Goal: Transaction & Acquisition: Book appointment/travel/reservation

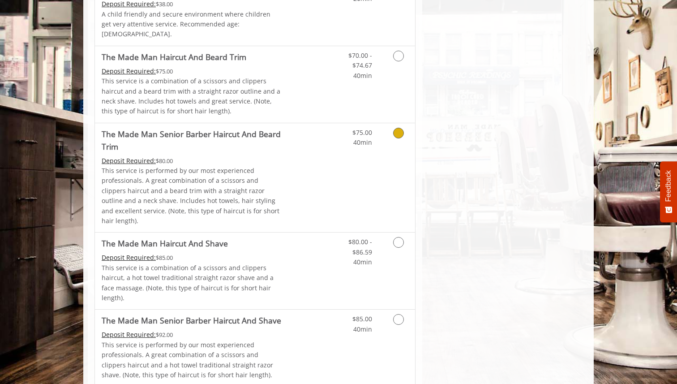
scroll to position [770, 0]
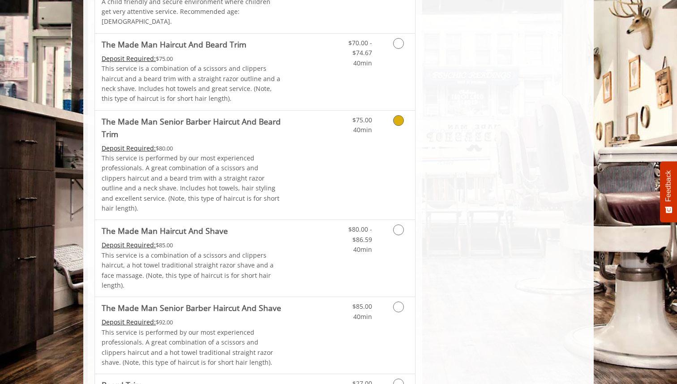
click at [318, 147] on link "Discounted Price" at bounding box center [308, 165] width 53 height 109
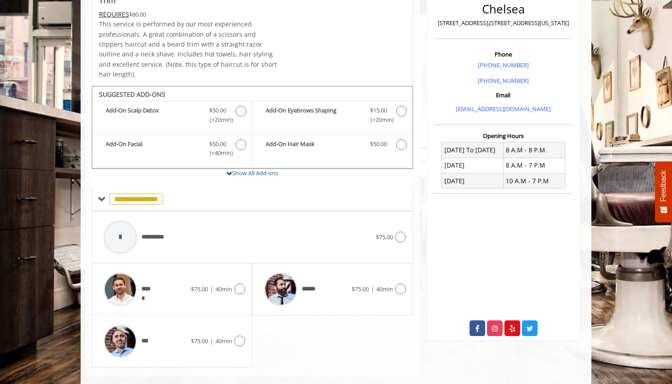
scroll to position [224, 0]
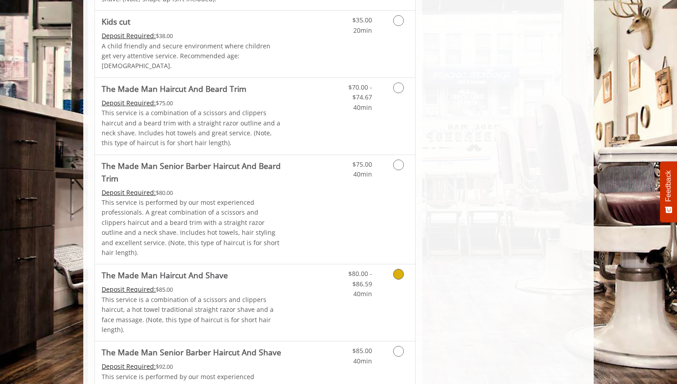
scroll to position [727, 0]
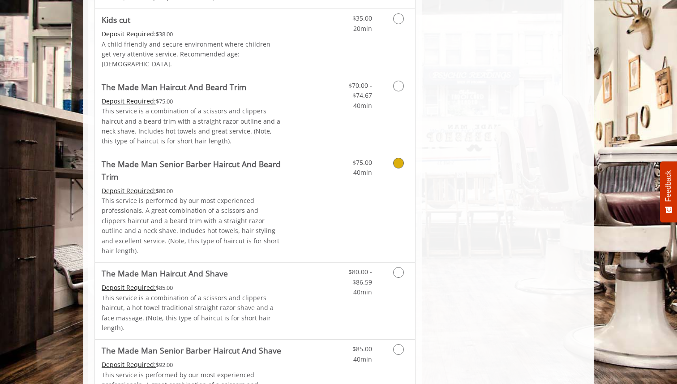
click at [313, 187] on link "Discounted Price" at bounding box center [308, 207] width 53 height 109
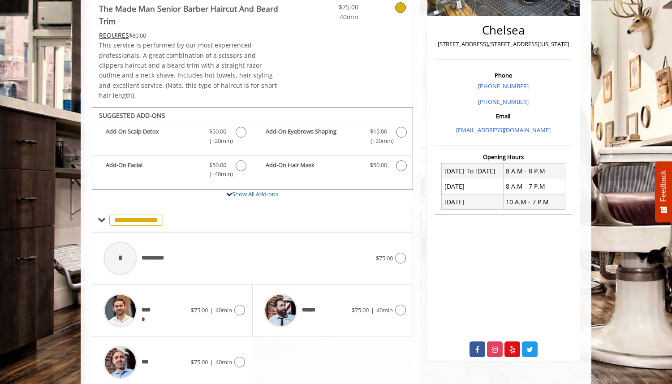
scroll to position [224, 0]
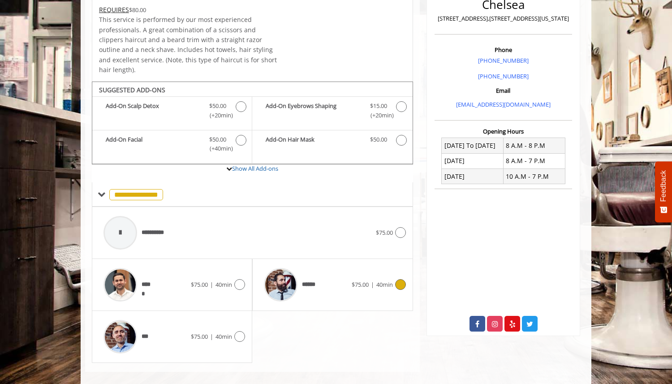
click at [401, 279] on icon at bounding box center [400, 284] width 11 height 11
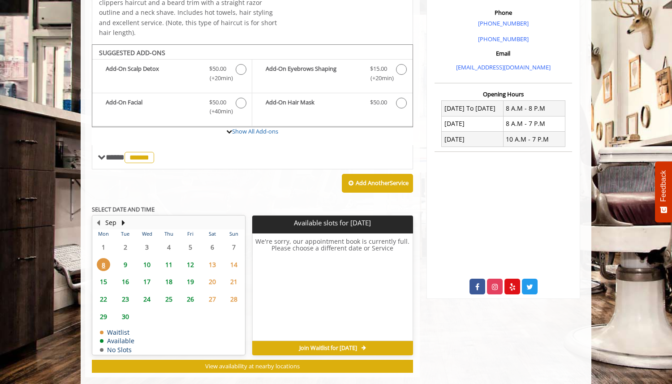
scroll to position [266, 0]
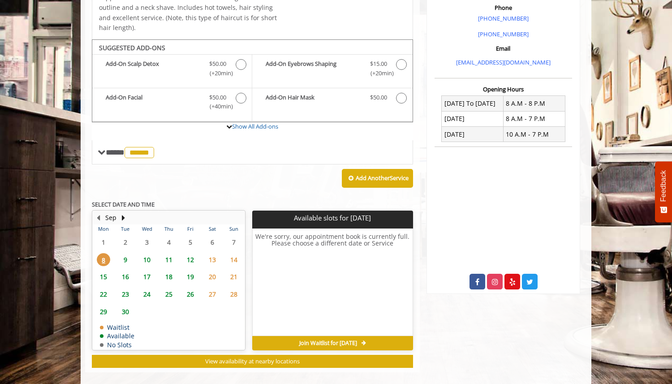
click at [125, 253] on span "9" at bounding box center [125, 259] width 13 height 13
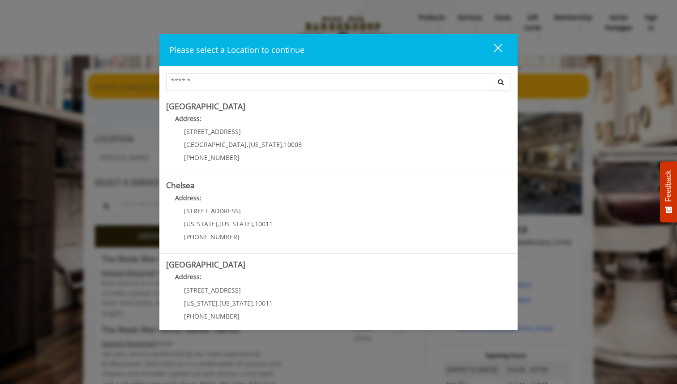
click at [491, 52] on div "close" at bounding box center [493, 49] width 18 height 13
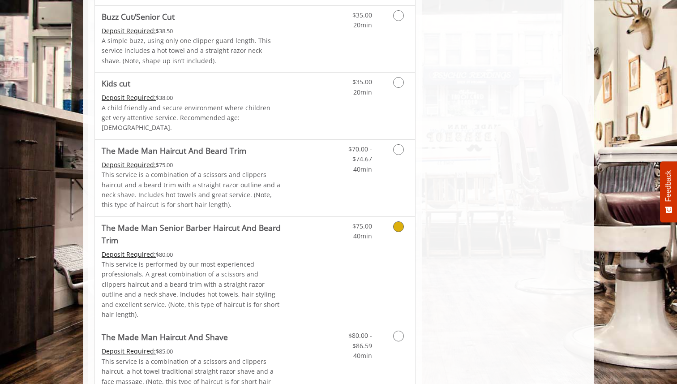
scroll to position [669, 0]
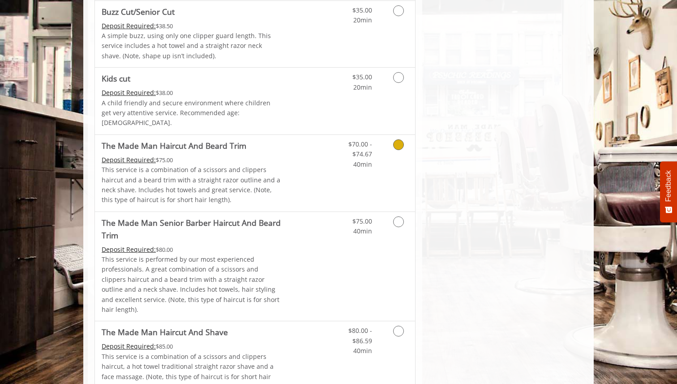
click at [328, 164] on link "Discounted Price" at bounding box center [308, 173] width 53 height 77
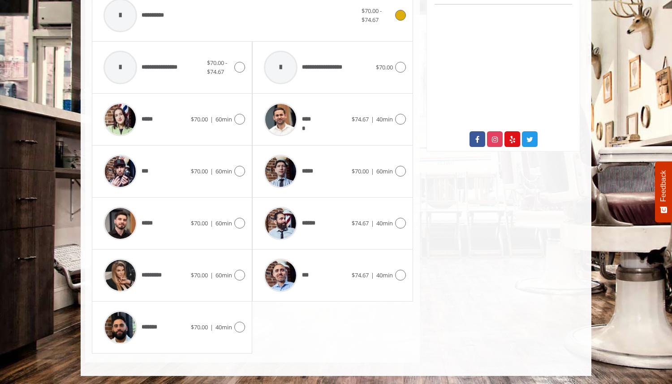
scroll to position [409, 0]
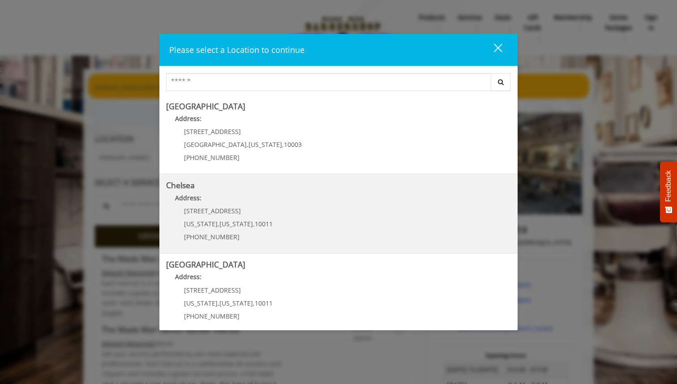
click at [238, 211] on p "169/170 W 23rd St" at bounding box center [228, 210] width 89 height 7
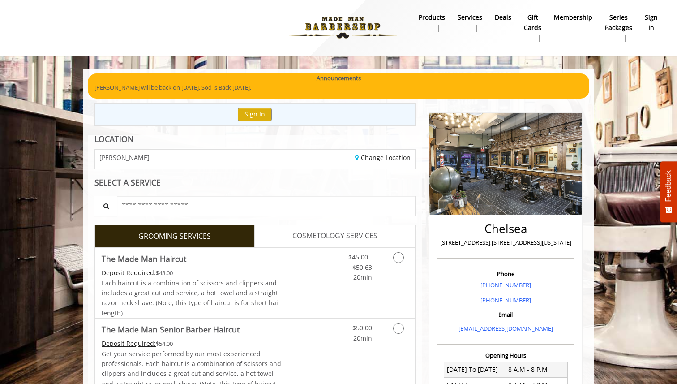
scroll to position [67, 0]
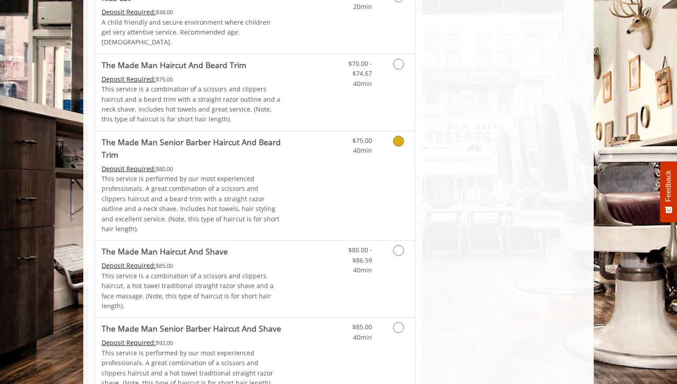
scroll to position [752, 0]
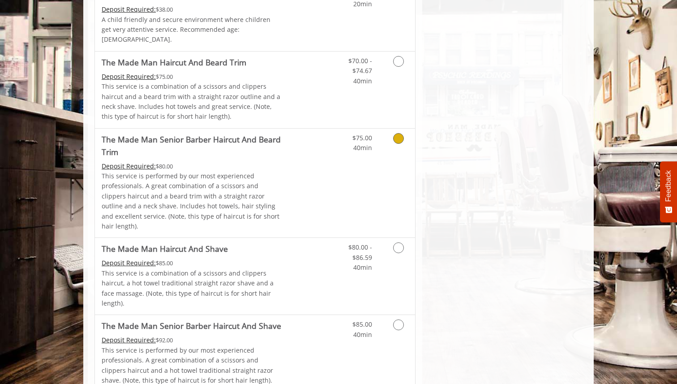
click at [288, 164] on link "Discounted Price" at bounding box center [308, 183] width 53 height 109
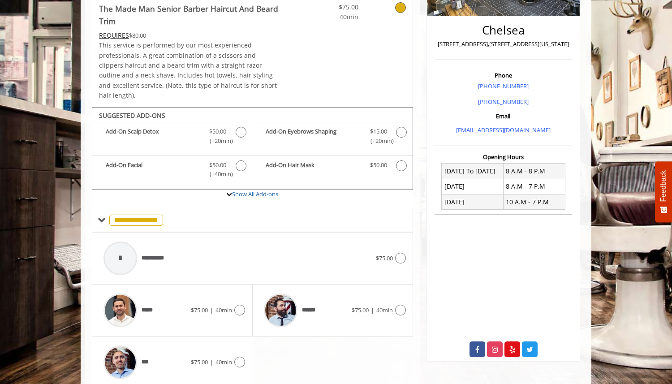
scroll to position [224, 0]
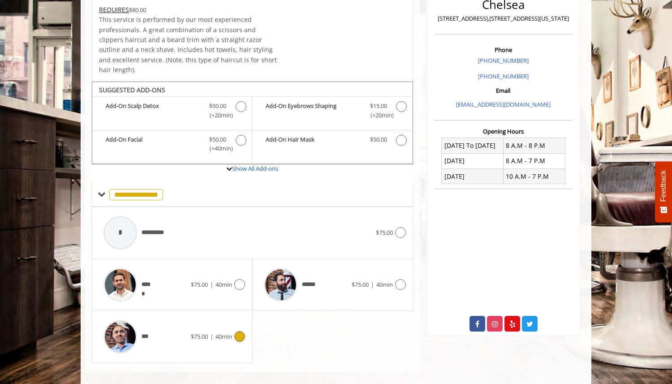
click at [241, 320] on div "*** $75.00 | 40min" at bounding box center [172, 336] width 146 height 43
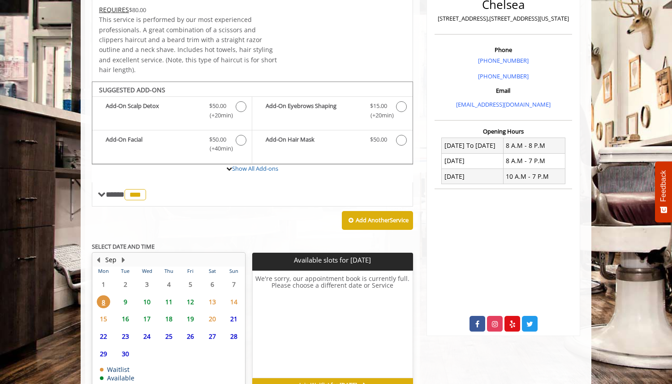
click at [128, 295] on span "9" at bounding box center [125, 301] width 13 height 13
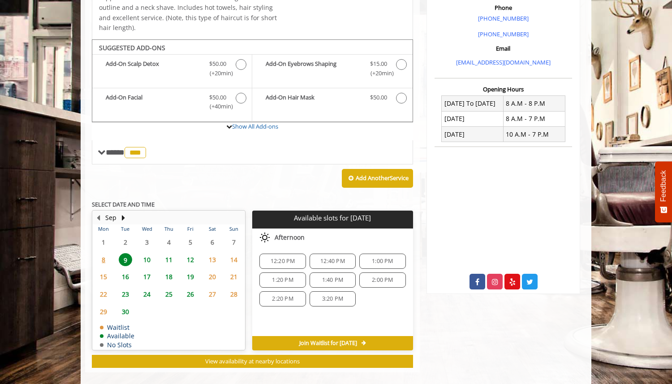
click at [144, 253] on span "10" at bounding box center [146, 259] width 13 height 13
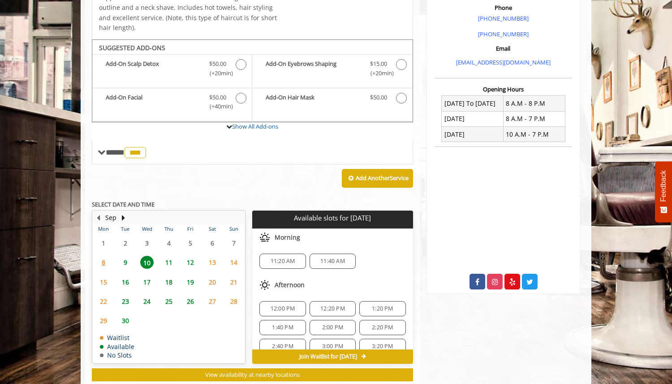
scroll to position [279, 0]
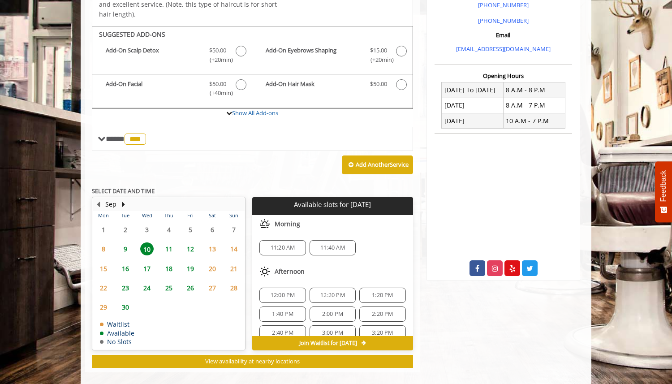
click at [121, 243] on span "9" at bounding box center [125, 248] width 13 height 13
